Goal: Find specific page/section: Find specific page/section

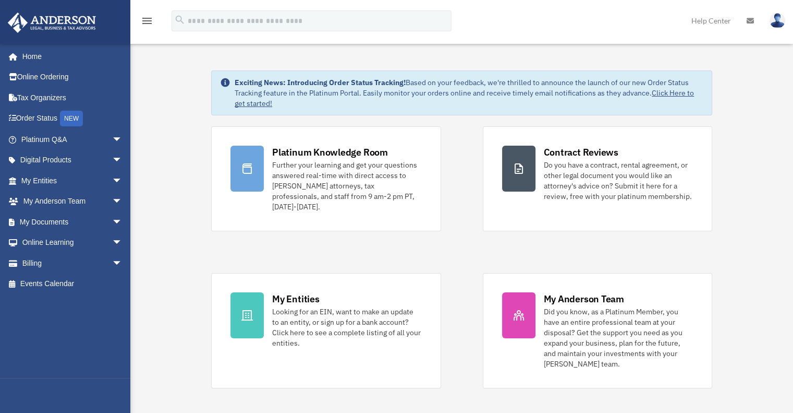
drag, startPoint x: 0, startPoint y: 0, endPoint x: 478, endPoint y: 285, distance: 556.5
click at [478, 285] on div "Platinum Knowledge Room Further your learning and get your questions answered r…" at bounding box center [461, 257] width 501 height 262
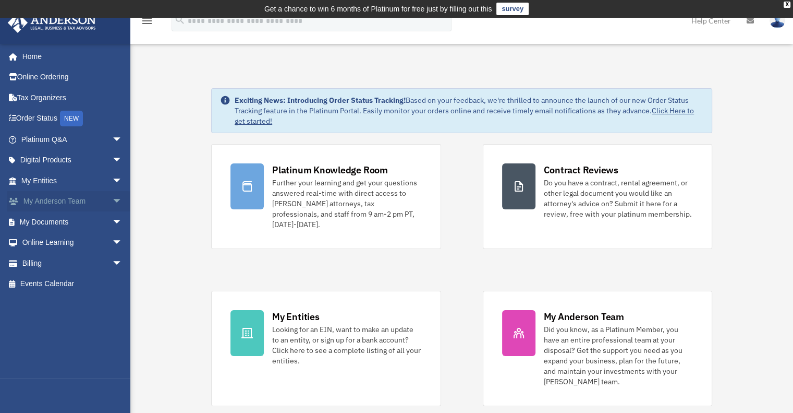
click at [49, 196] on link "My Anderson Team arrow_drop_down" at bounding box center [72, 201] width 131 height 21
click at [115, 198] on span "arrow_drop_down" at bounding box center [122, 201] width 21 height 21
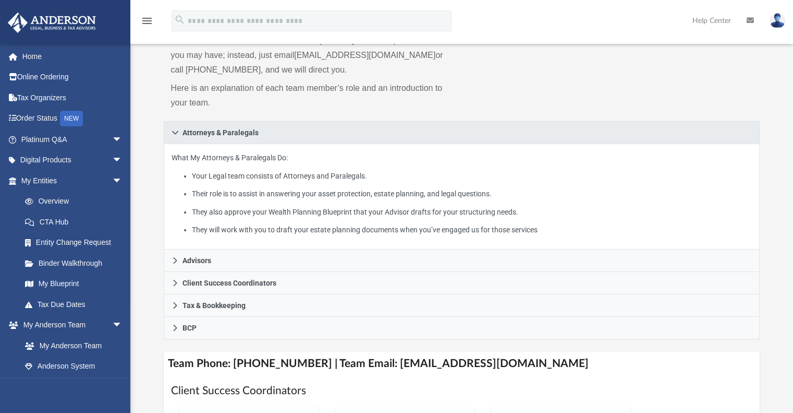
scroll to position [146, 0]
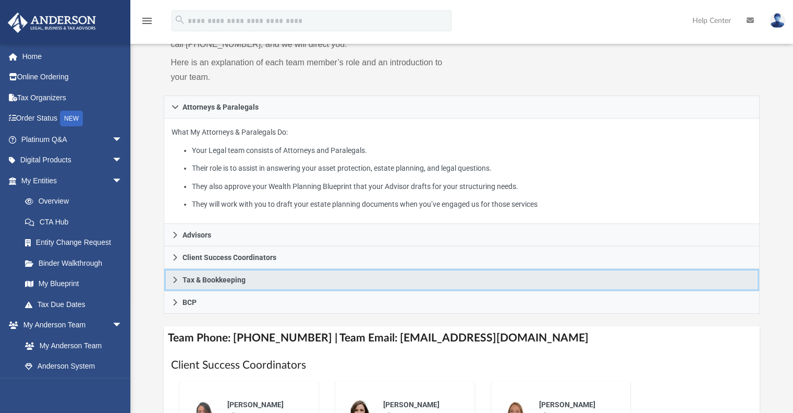
click at [303, 274] on link "Tax & Bookkeeping" at bounding box center [462, 280] width 597 height 22
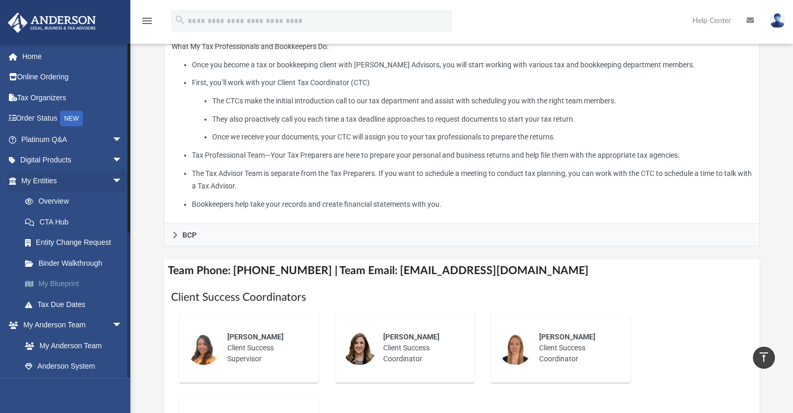
scroll to position [296, 0]
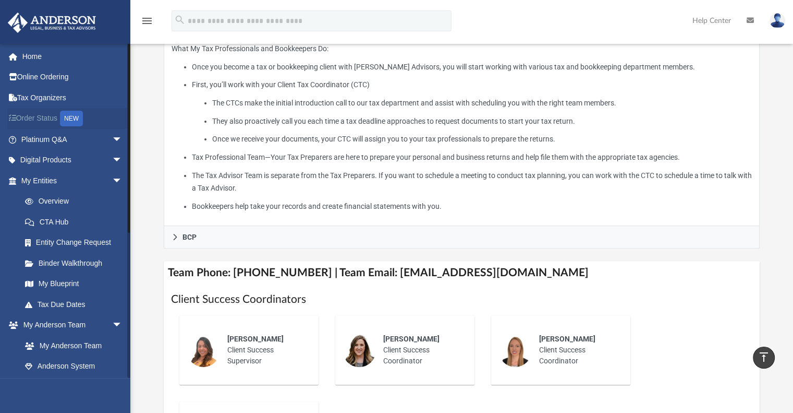
click at [25, 123] on link "Order Status NEW" at bounding box center [72, 118] width 131 height 21
click at [64, 115] on div "NEW" at bounding box center [71, 119] width 23 height 16
click at [50, 158] on link "Digital Products arrow_drop_down" at bounding box center [72, 160] width 131 height 21
click at [113, 158] on span "arrow_drop_down" at bounding box center [122, 160] width 21 height 21
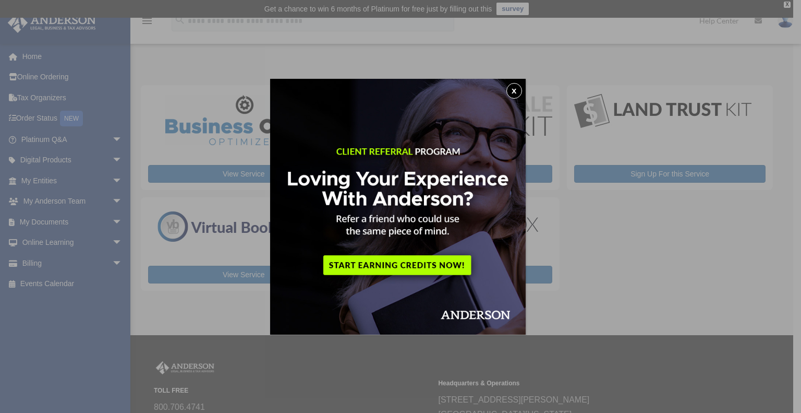
click at [521, 91] on button "x" at bounding box center [514, 91] width 16 height 16
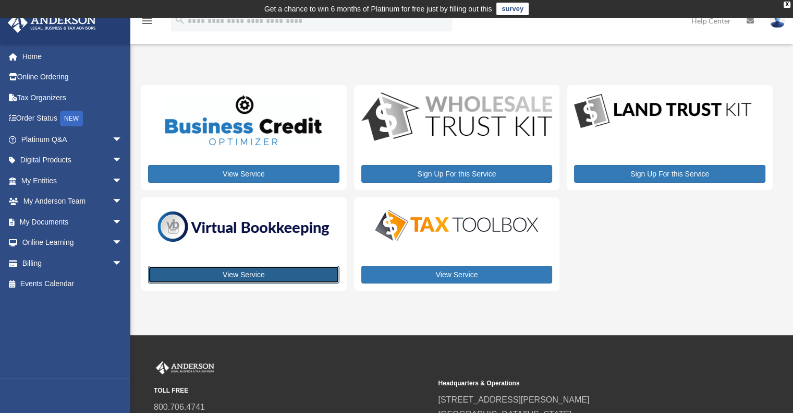
click at [253, 270] on link "View Service" at bounding box center [243, 274] width 191 height 18
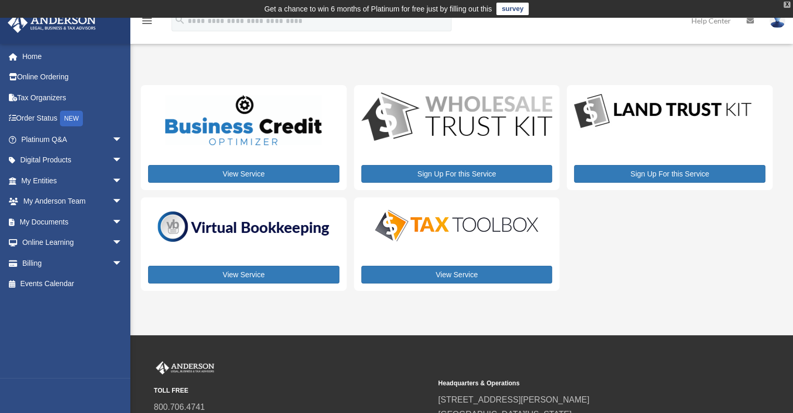
click at [787, 7] on div "X" at bounding box center [787, 5] width 7 height 6
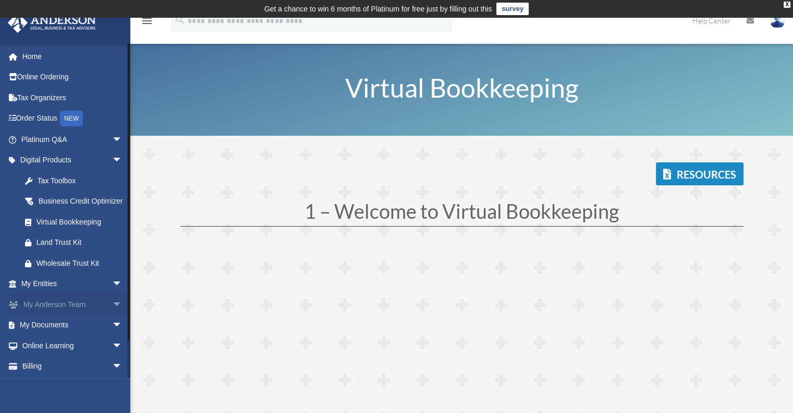
click at [87, 315] on link "My Anderson Team arrow_drop_down" at bounding box center [72, 304] width 131 height 21
click at [112, 315] on span "arrow_drop_down" at bounding box center [122, 304] width 21 height 21
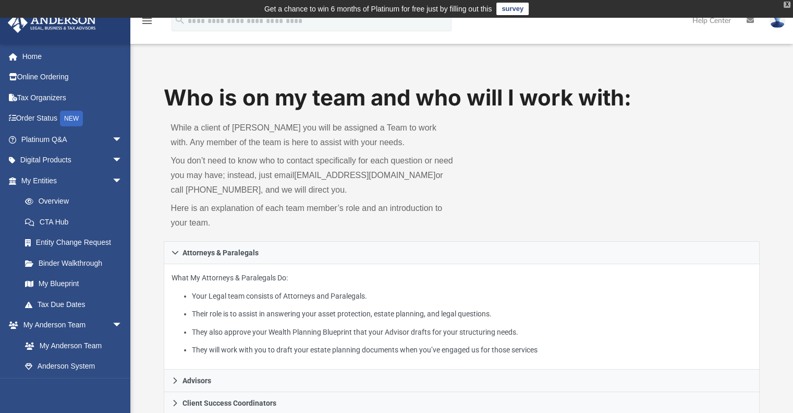
click at [787, 2] on div "X" at bounding box center [787, 5] width 7 height 6
